Goal: Information Seeking & Learning: Check status

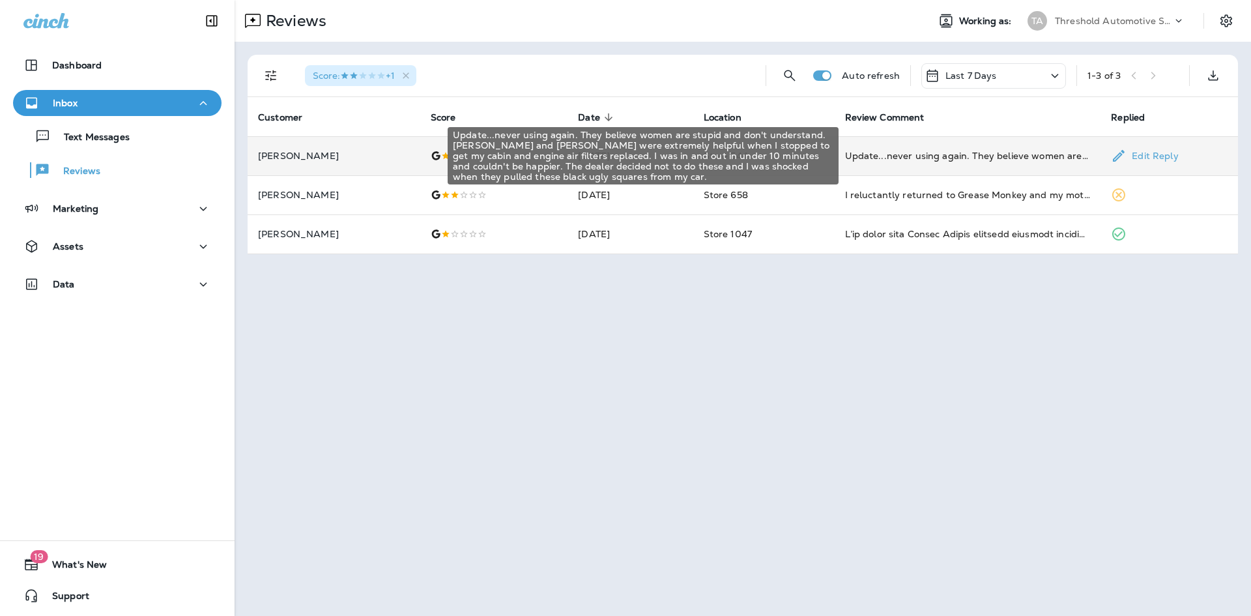
click at [1016, 158] on div "Update...never using again. They believe women are stupid and don't understand.…" at bounding box center [968, 155] width 246 height 13
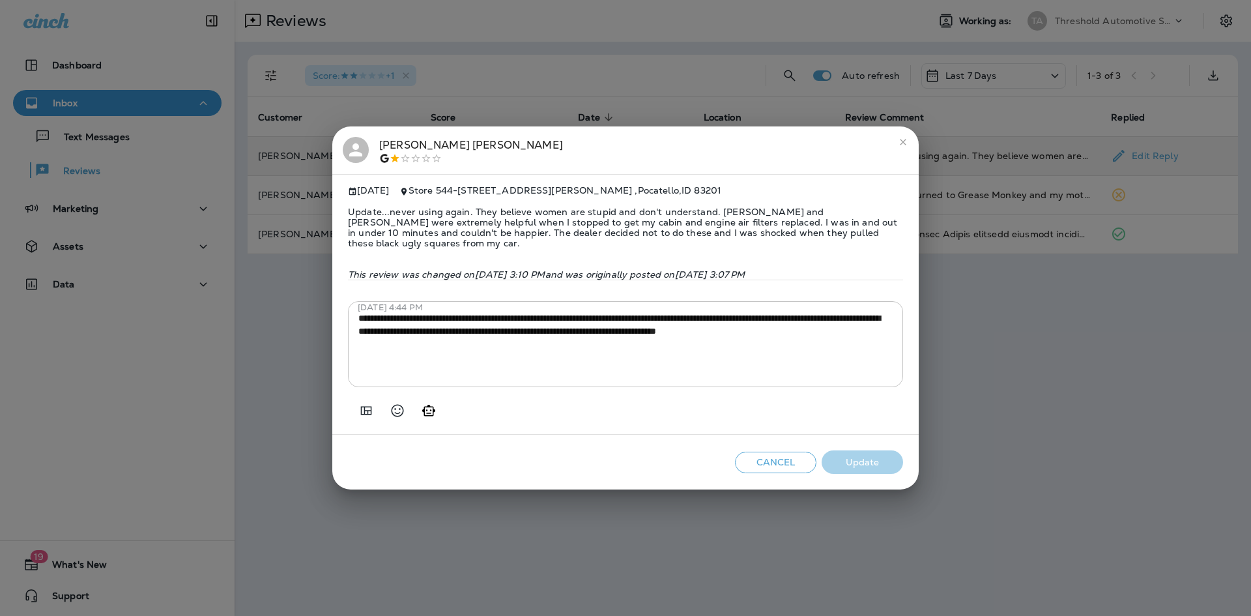
click at [904, 141] on icon "close" at bounding box center [903, 142] width 6 height 6
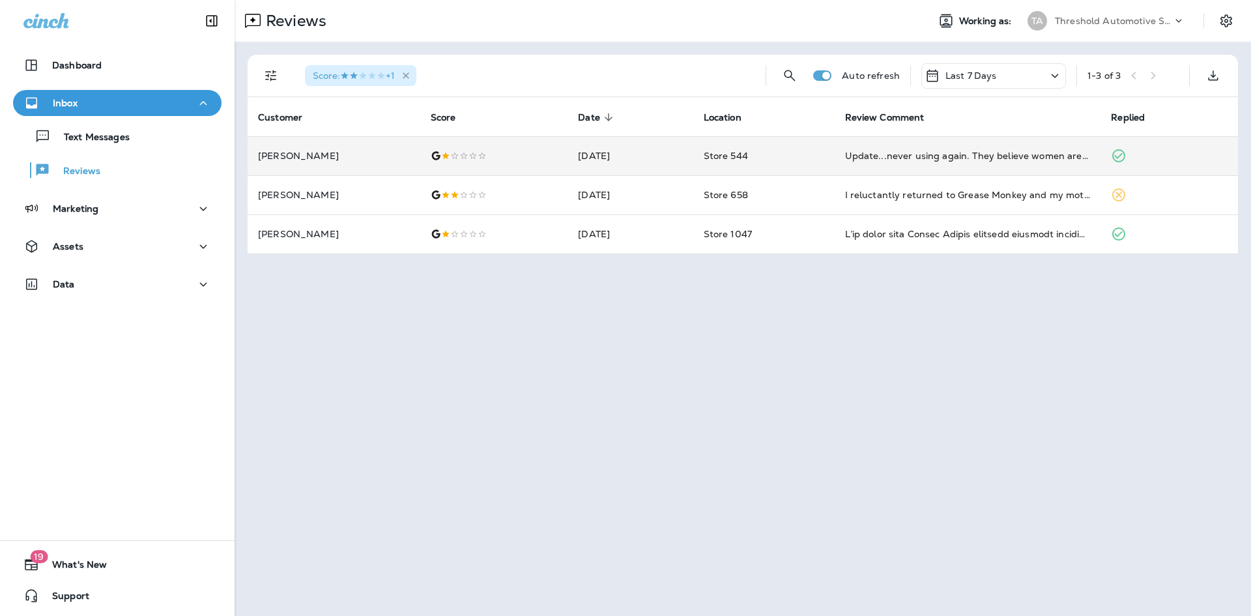
click at [411, 72] on icon "button" at bounding box center [406, 75] width 11 height 11
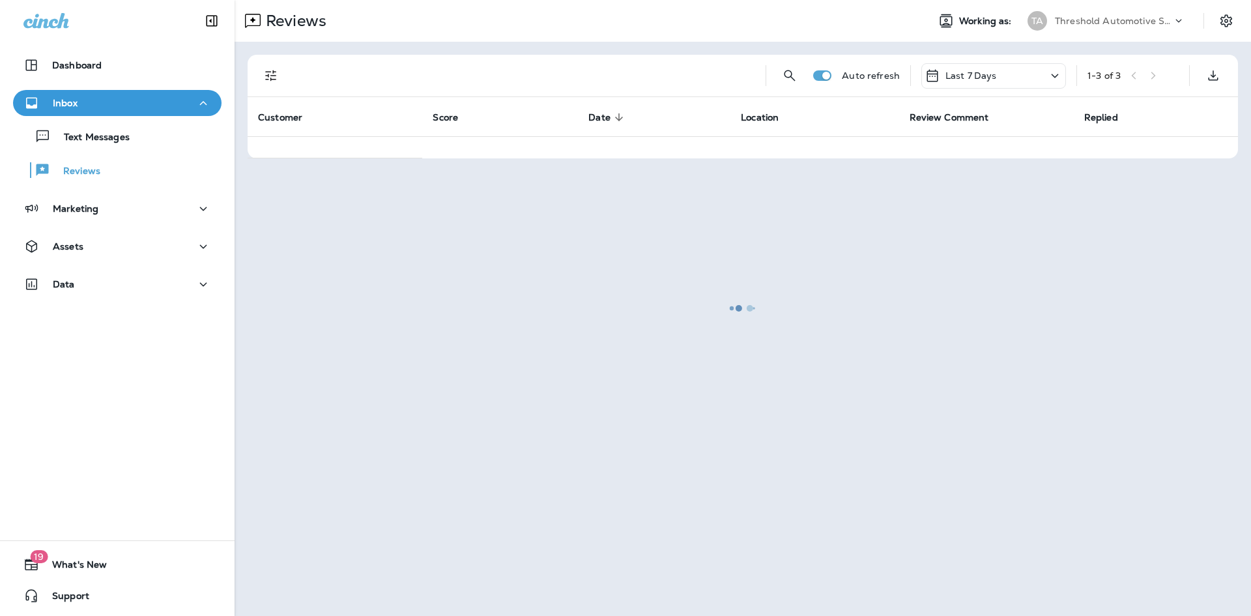
click at [282, 80] on button "Filters" at bounding box center [271, 76] width 26 height 26
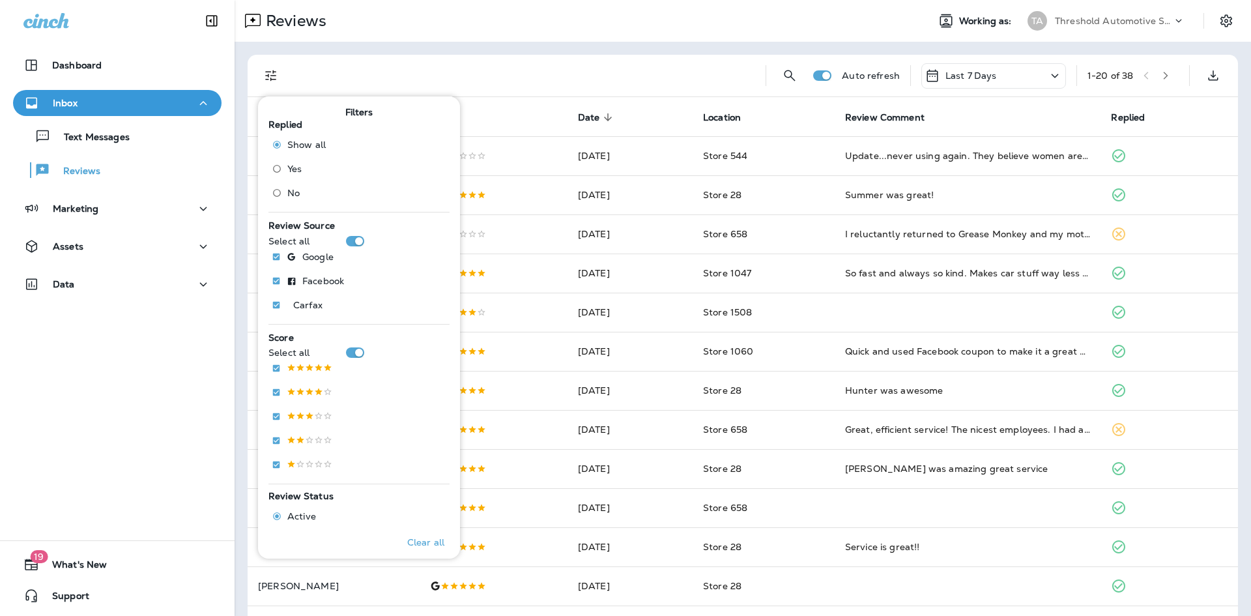
click at [626, 72] on div at bounding box center [525, 76] width 461 height 42
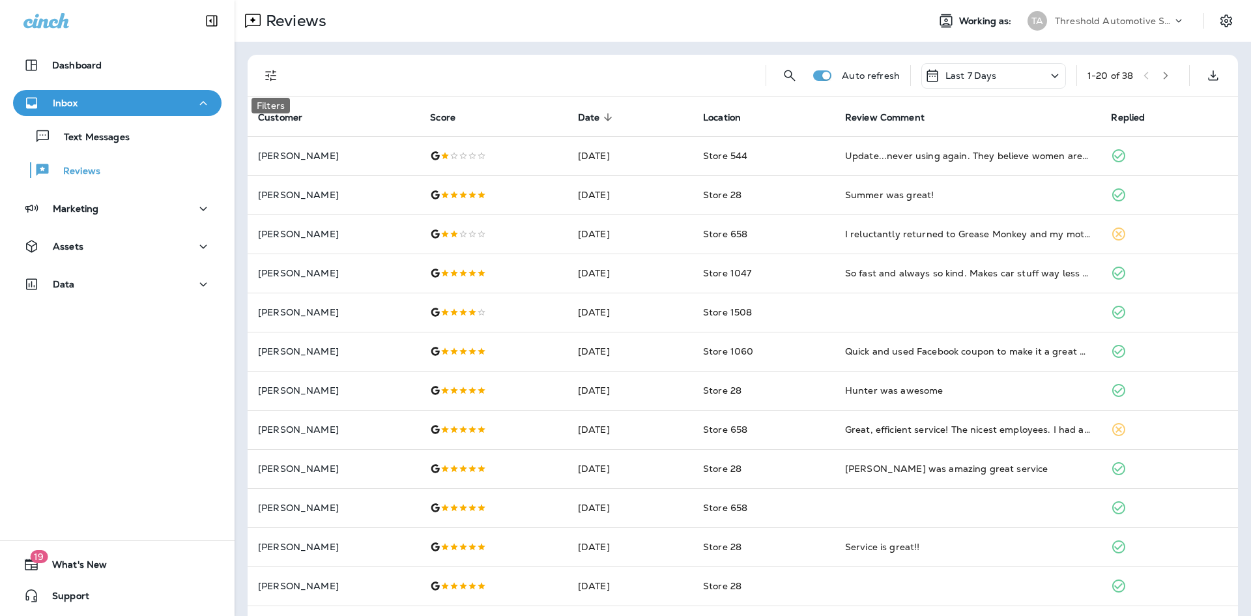
click at [280, 78] on button "Filters" at bounding box center [271, 76] width 26 height 26
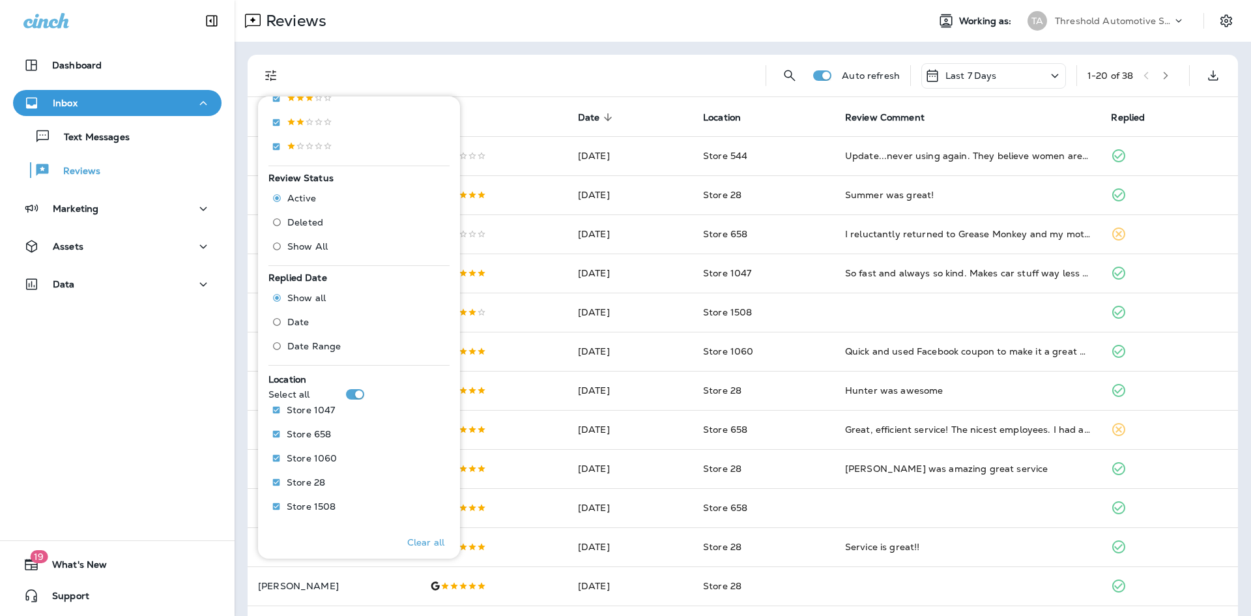
scroll to position [358, 0]
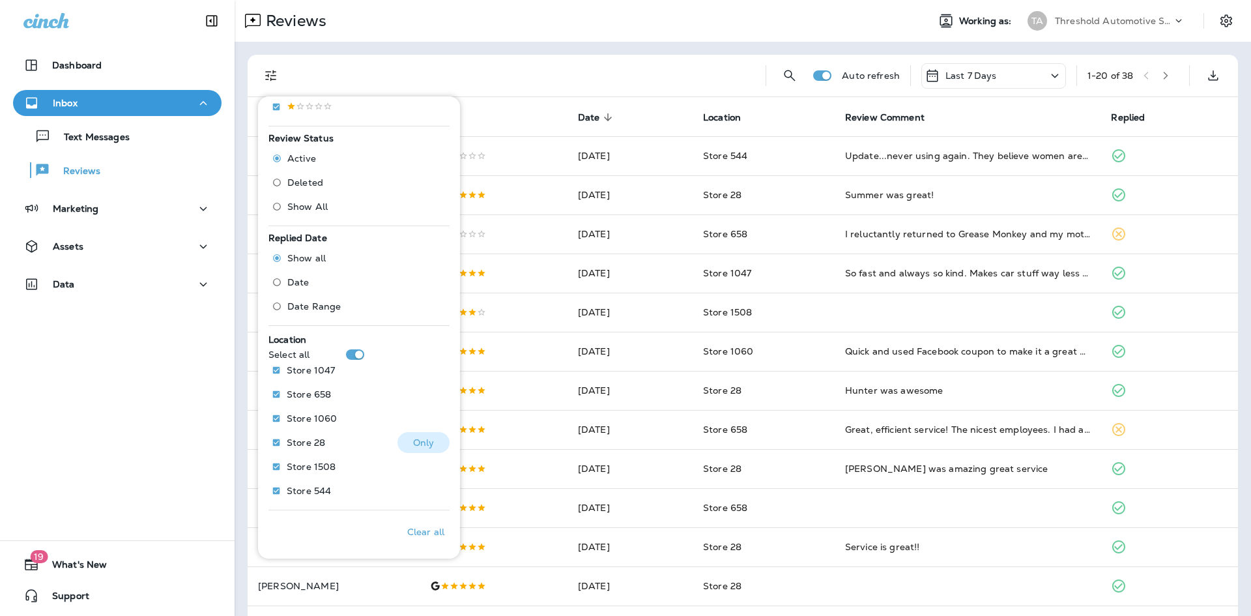
click at [412, 452] on button "Only" at bounding box center [424, 442] width 52 height 21
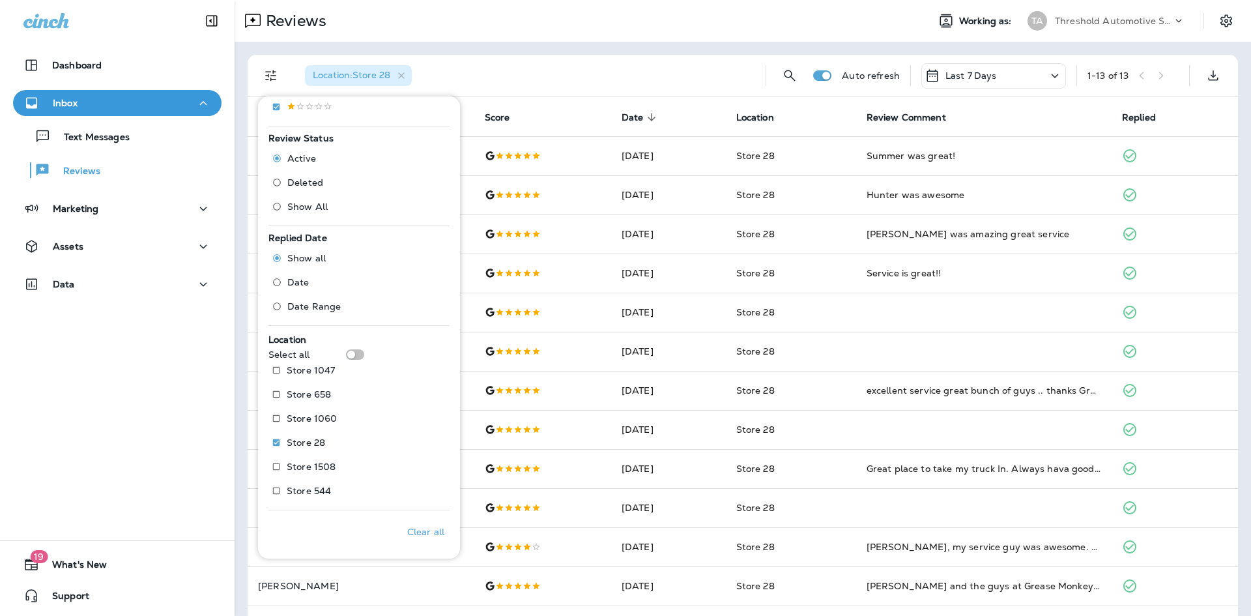
click at [634, 81] on div "Location : Store 28" at bounding box center [525, 76] width 461 height 42
